Goal: Task Accomplishment & Management: Manage account settings

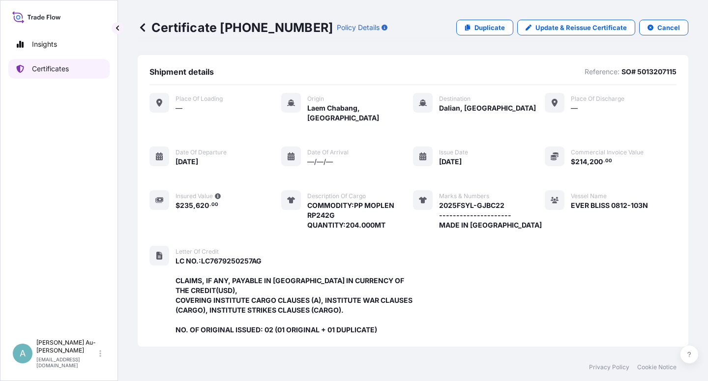
click at [53, 70] on p "Certificates" at bounding box center [50, 69] width 37 height 10
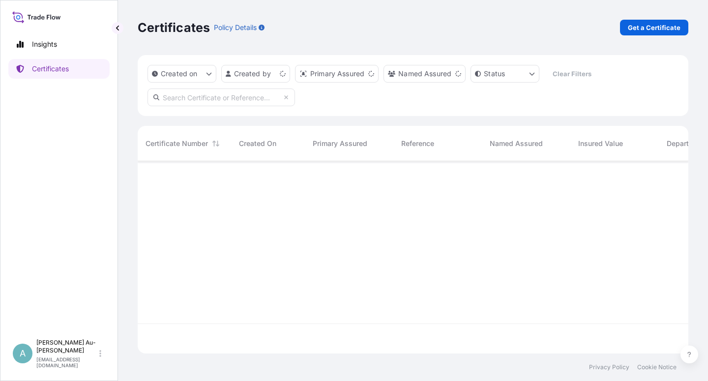
scroll to position [189, 542]
click at [224, 99] on input "text" at bounding box center [222, 98] width 148 height 18
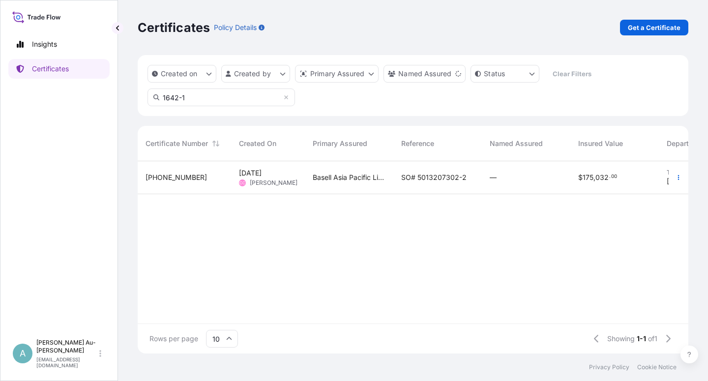
type input "1642-1"
click at [360, 186] on div "Basell Asia Pacific Limited" at bounding box center [349, 177] width 89 height 33
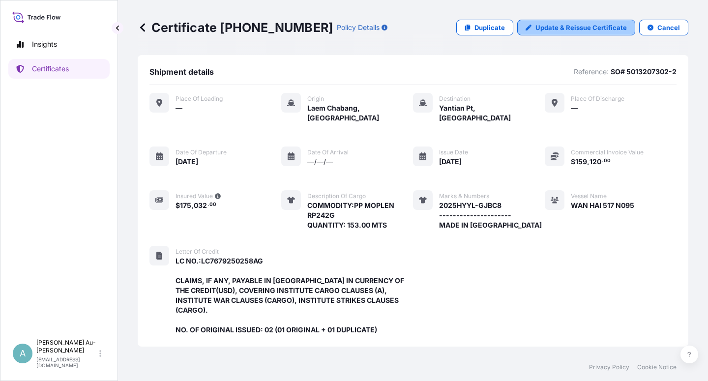
click at [564, 26] on p "Update & Reissue Certificate" at bounding box center [580, 28] width 91 height 10
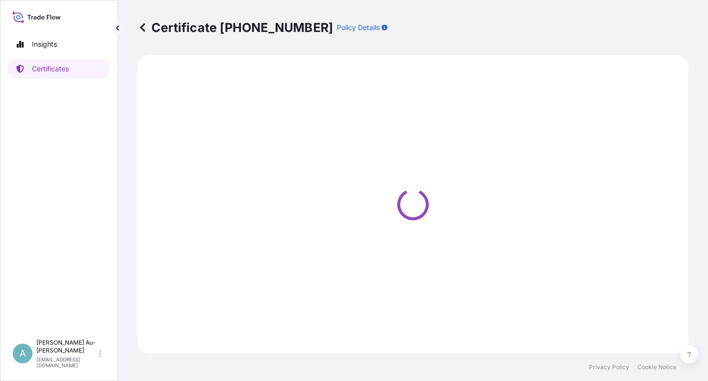
select select "Sea"
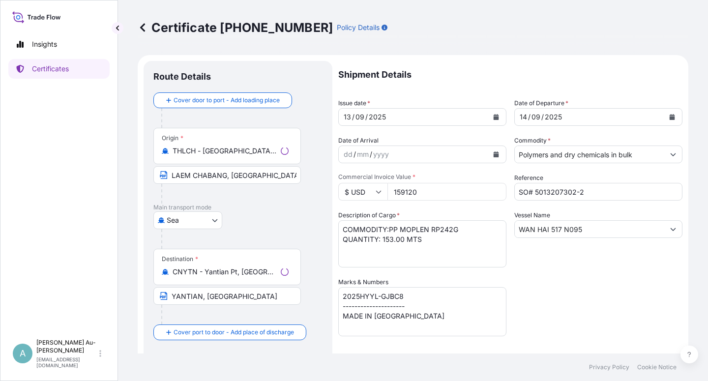
select select "32034"
click at [494, 119] on icon "Calendar" at bounding box center [496, 117] width 5 height 6
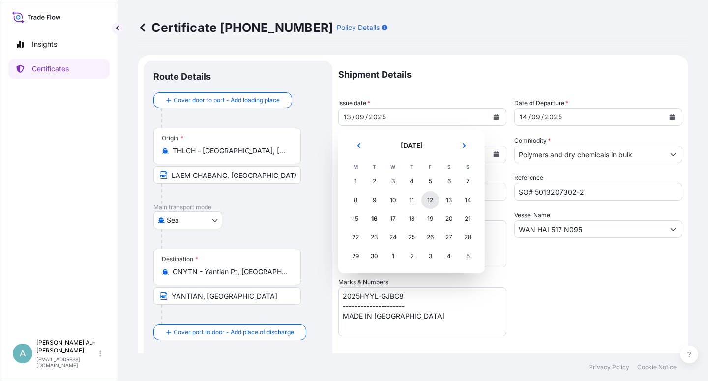
click at [429, 200] on div "12" at bounding box center [430, 200] width 18 height 18
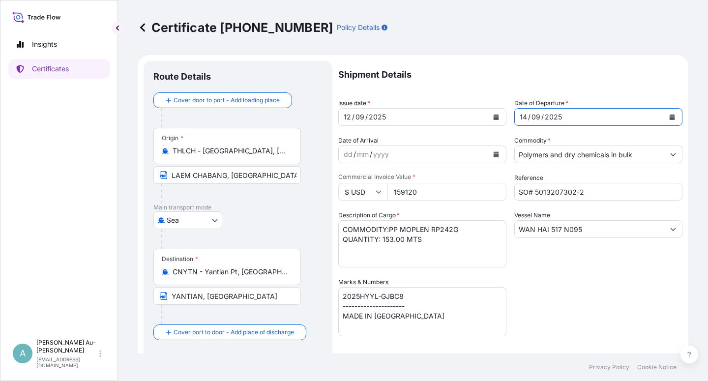
click at [670, 118] on icon "Calendar" at bounding box center [672, 117] width 5 height 6
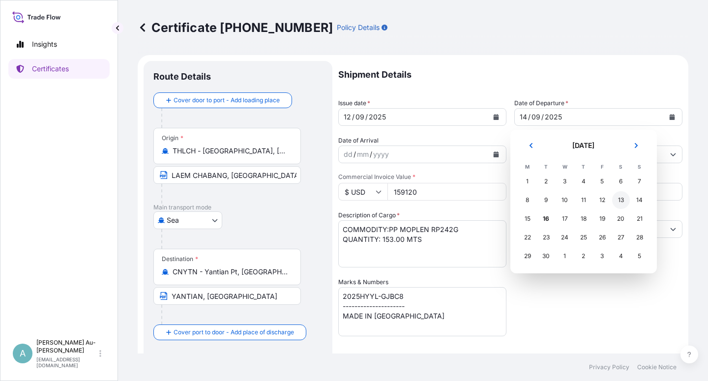
click at [622, 202] on div "13" at bounding box center [621, 200] width 18 height 18
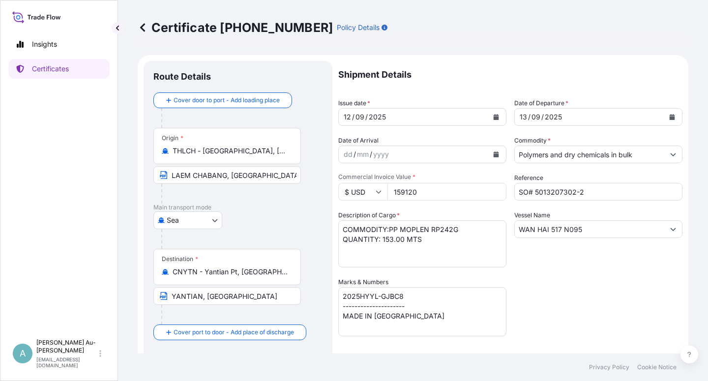
click at [602, 305] on div "Shipment Details Issue date * [DATE] Date of Departure * [DATE] Date of Arrival…" at bounding box center [510, 314] width 344 height 506
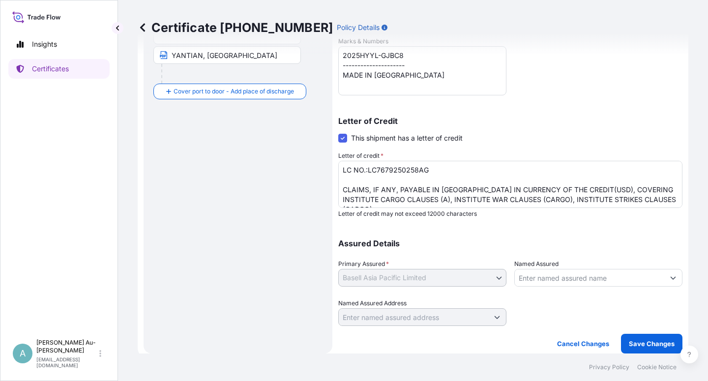
scroll to position [5, 0]
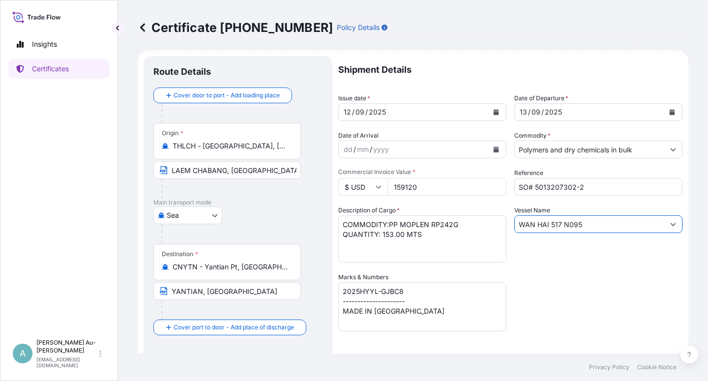
drag, startPoint x: 588, startPoint y: 226, endPoint x: 492, endPoint y: 230, distance: 96.0
click at [515, 230] on input "WAN HAI 517 N095" at bounding box center [589, 224] width 149 height 18
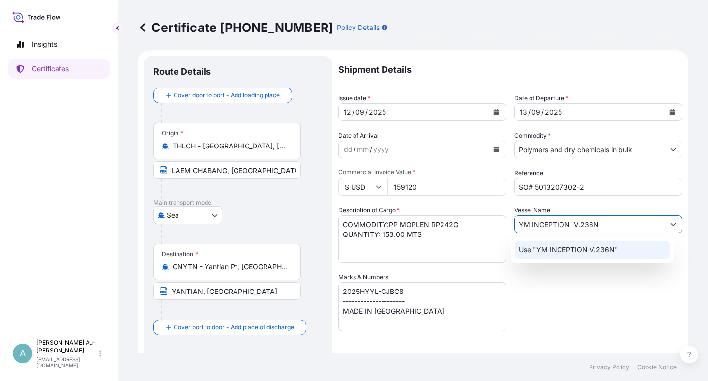
click at [640, 249] on div "Use "YM INCEPTION V.236N"" at bounding box center [592, 250] width 155 height 18
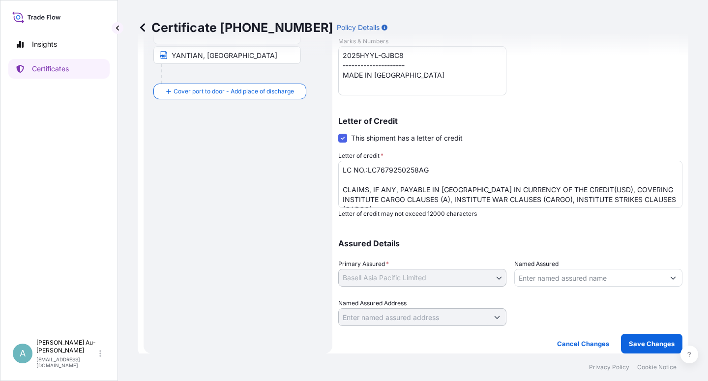
scroll to position [40, 0]
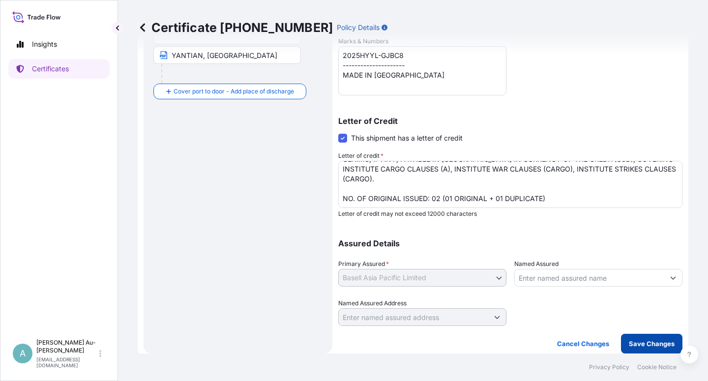
type input "YM INCEPTION V.236N"
click at [633, 343] on p "Save Changes" at bounding box center [652, 344] width 46 height 10
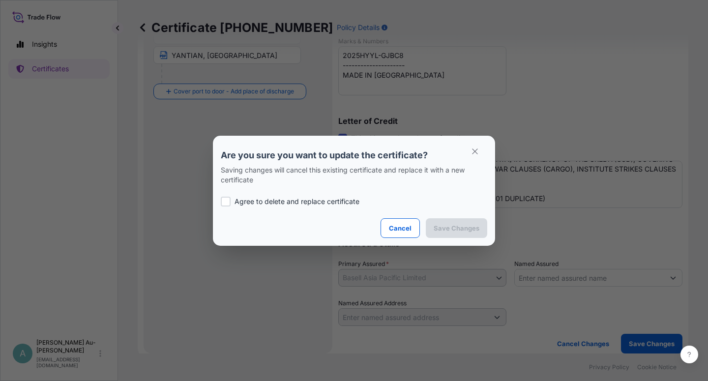
click at [259, 198] on p "Agree to delete and replace certificate" at bounding box center [297, 202] width 125 height 10
checkbox input "true"
click at [457, 227] on p "Save Changes" at bounding box center [457, 228] width 46 height 10
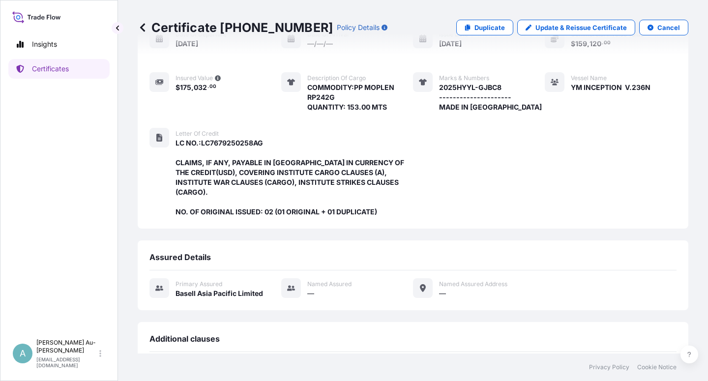
scroll to position [282, 0]
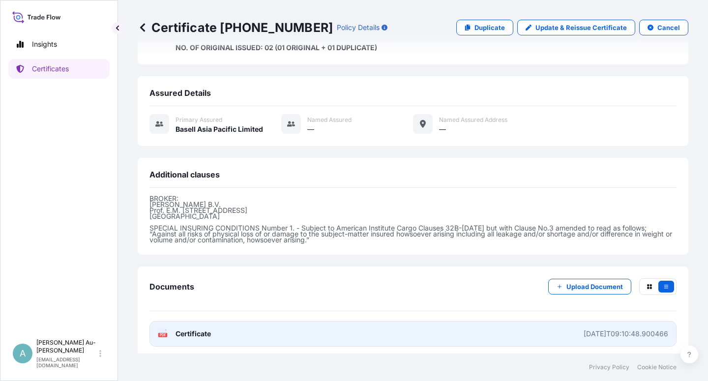
click at [277, 335] on link "PDF Certificate [DATE]T09:10:48.900466" at bounding box center [412, 334] width 527 height 26
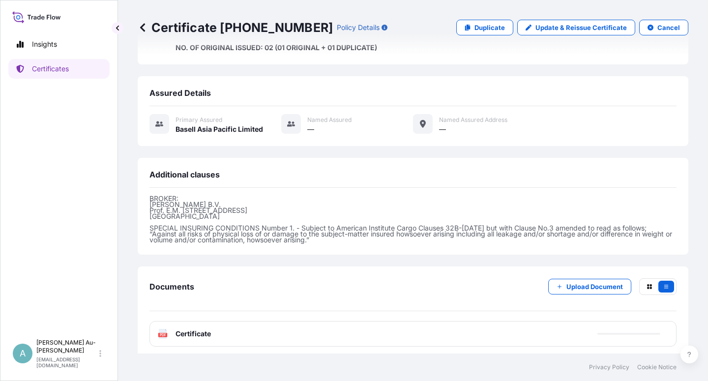
scroll to position [0, 0]
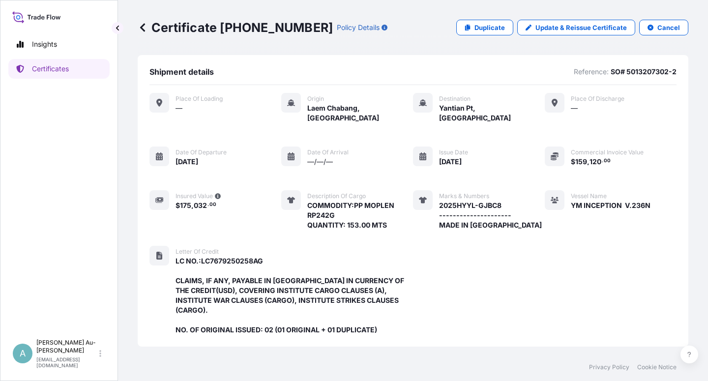
click at [645, 193] on div "Place of Loading — Origin [GEOGRAPHIC_DATA], [GEOGRAPHIC_DATA] Destination Yant…" at bounding box center [412, 161] width 527 height 137
drag, startPoint x: 644, startPoint y: 192, endPoint x: 563, endPoint y: 196, distance: 80.8
click at [571, 201] on span "YM INCEPTION V.236N" at bounding box center [611, 206] width 80 height 10
copy span "YM INCEPTION V.236N"
